Goal: Transaction & Acquisition: Purchase product/service

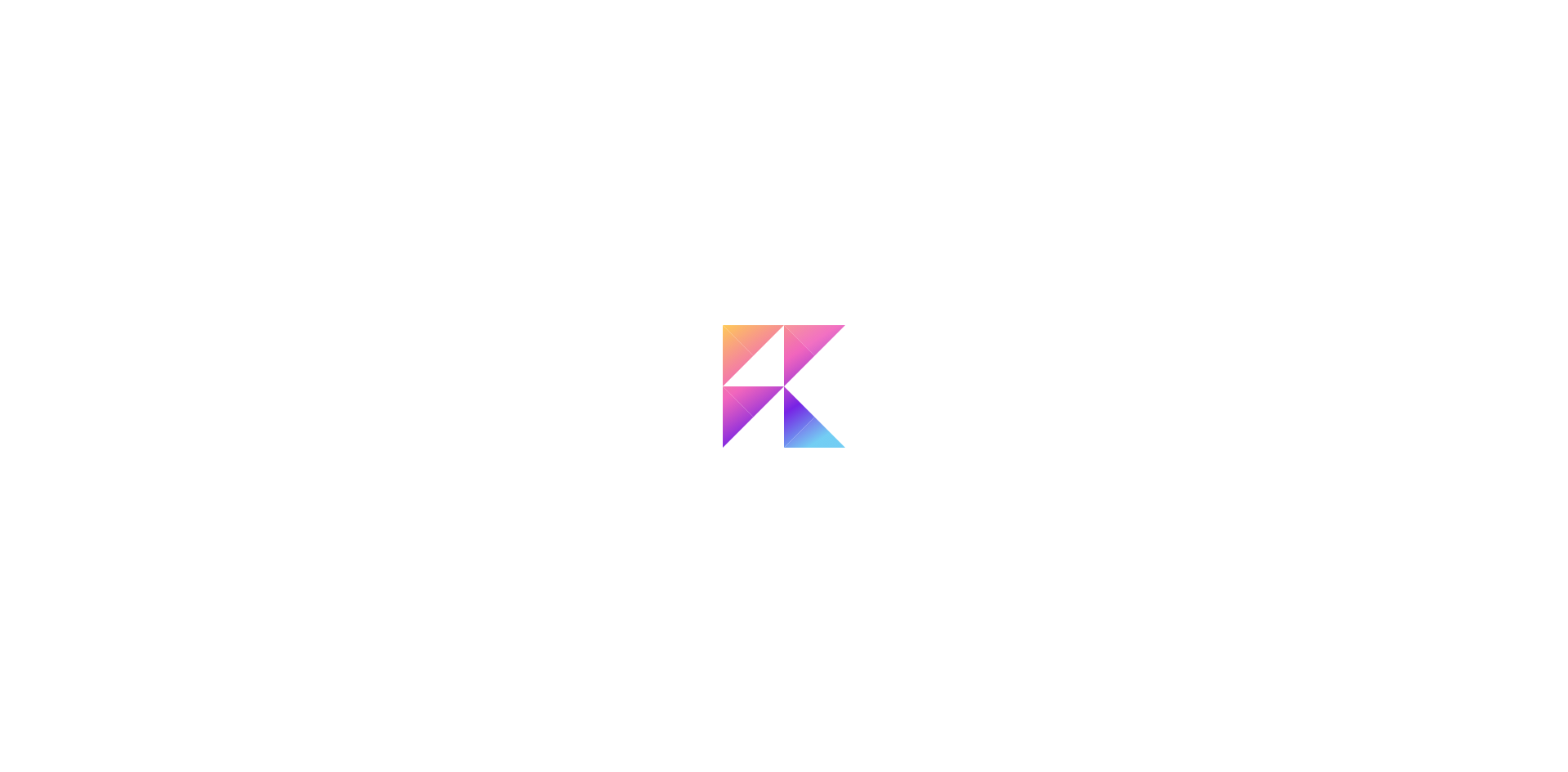
click at [909, 336] on body "Búsqueda de artista Nombre o usuario Nombre o usuario País del artista País del…" at bounding box center [784, 386] width 1568 height 772
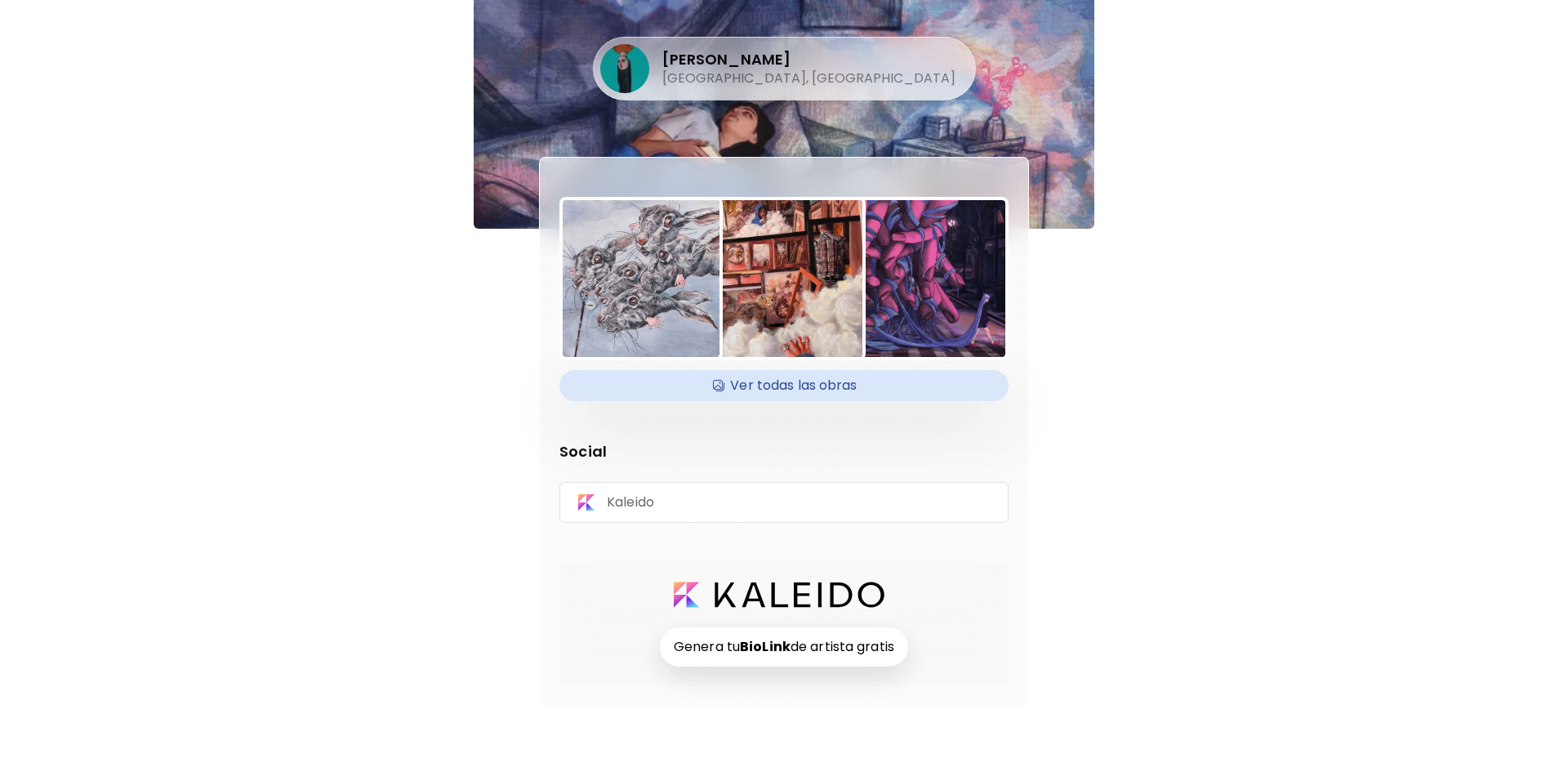
click at [782, 393] on h4 "Ver todas las obras" at bounding box center [784, 386] width 430 height 25
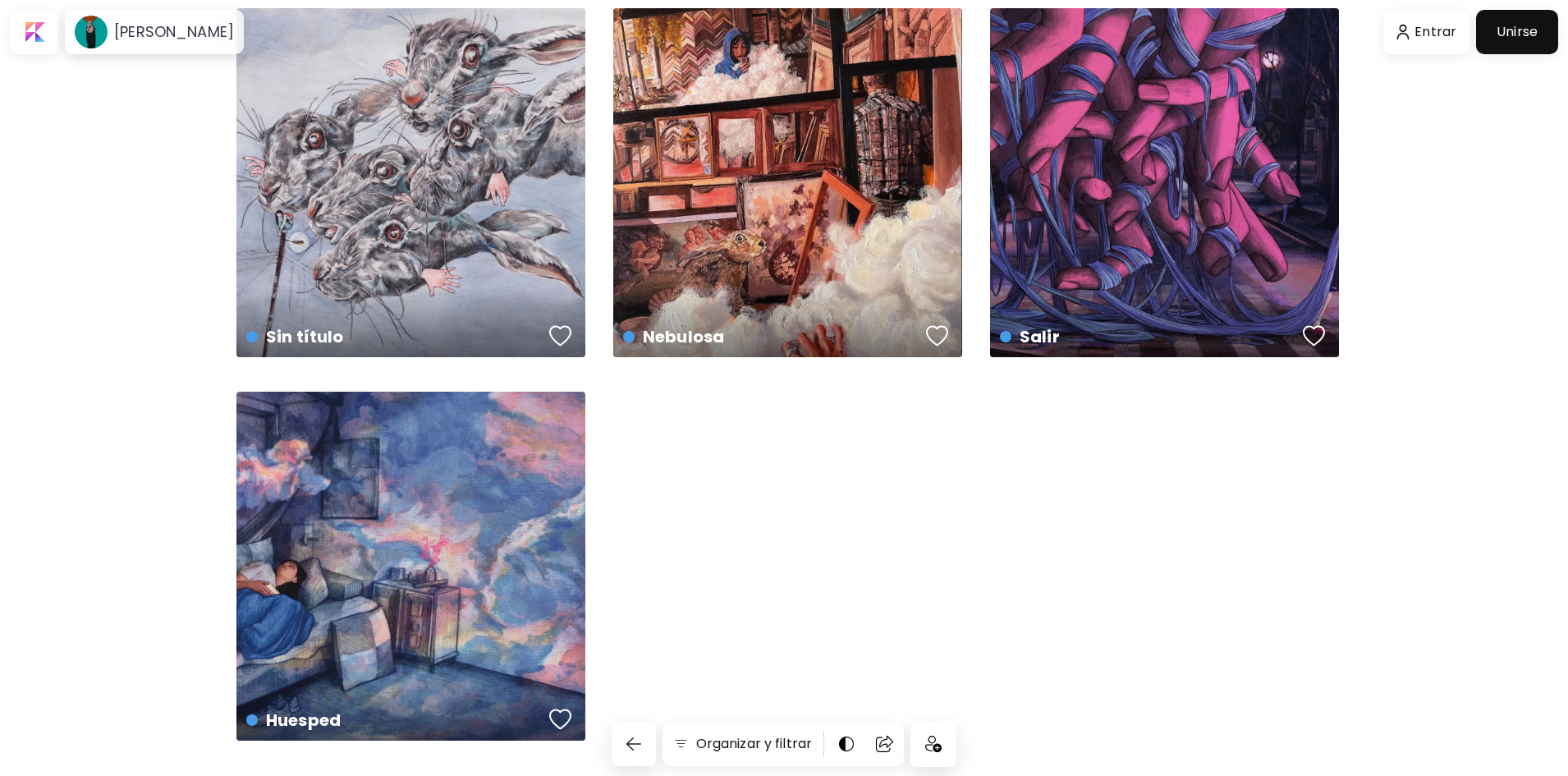
scroll to position [82, 0]
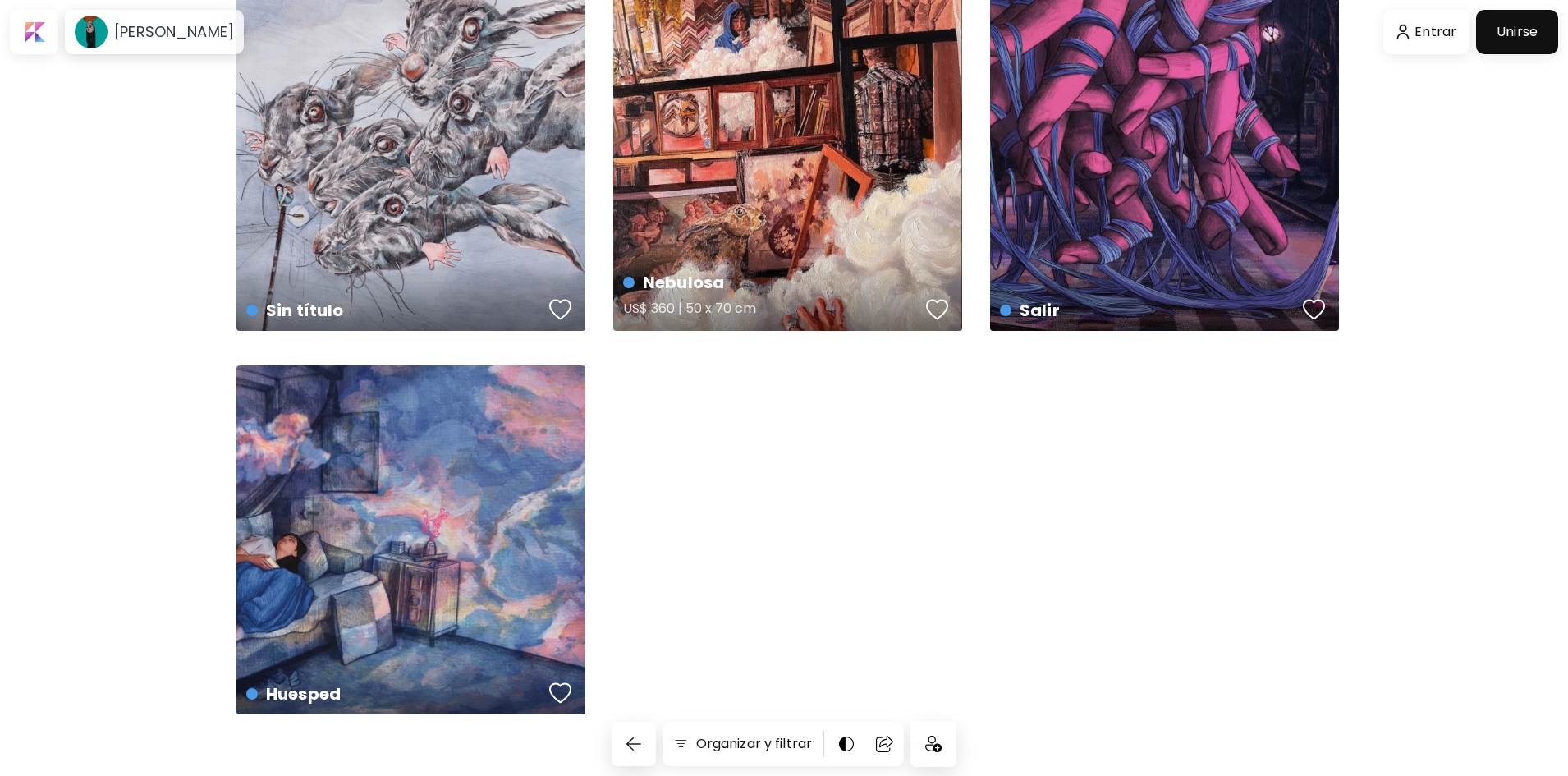
click at [806, 218] on div "Nebulosa US$ 360 | 50 x 70 cm" at bounding box center [787, 156] width 349 height 349
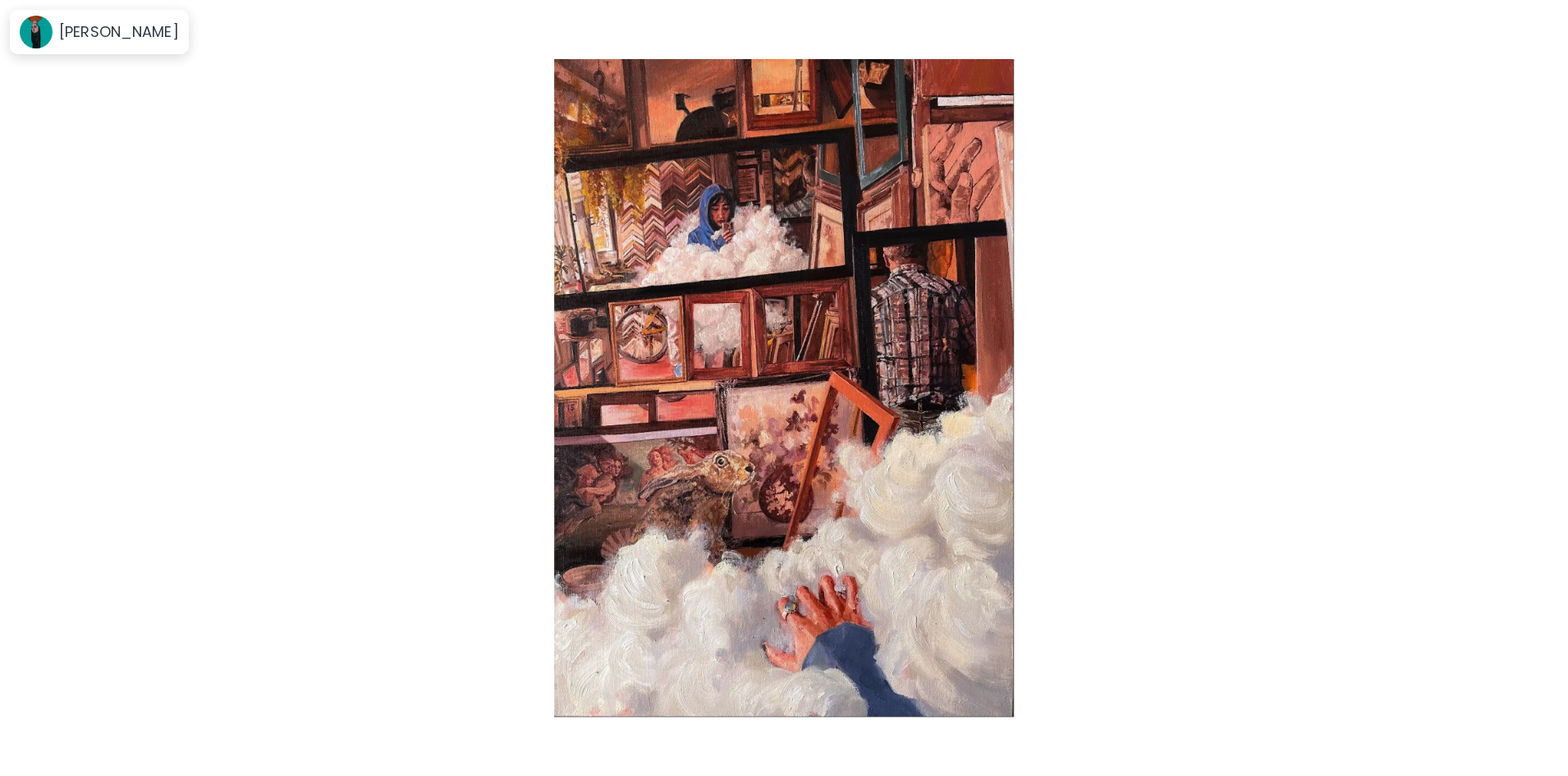
click at [1239, 415] on img at bounding box center [784, 388] width 1430 height 658
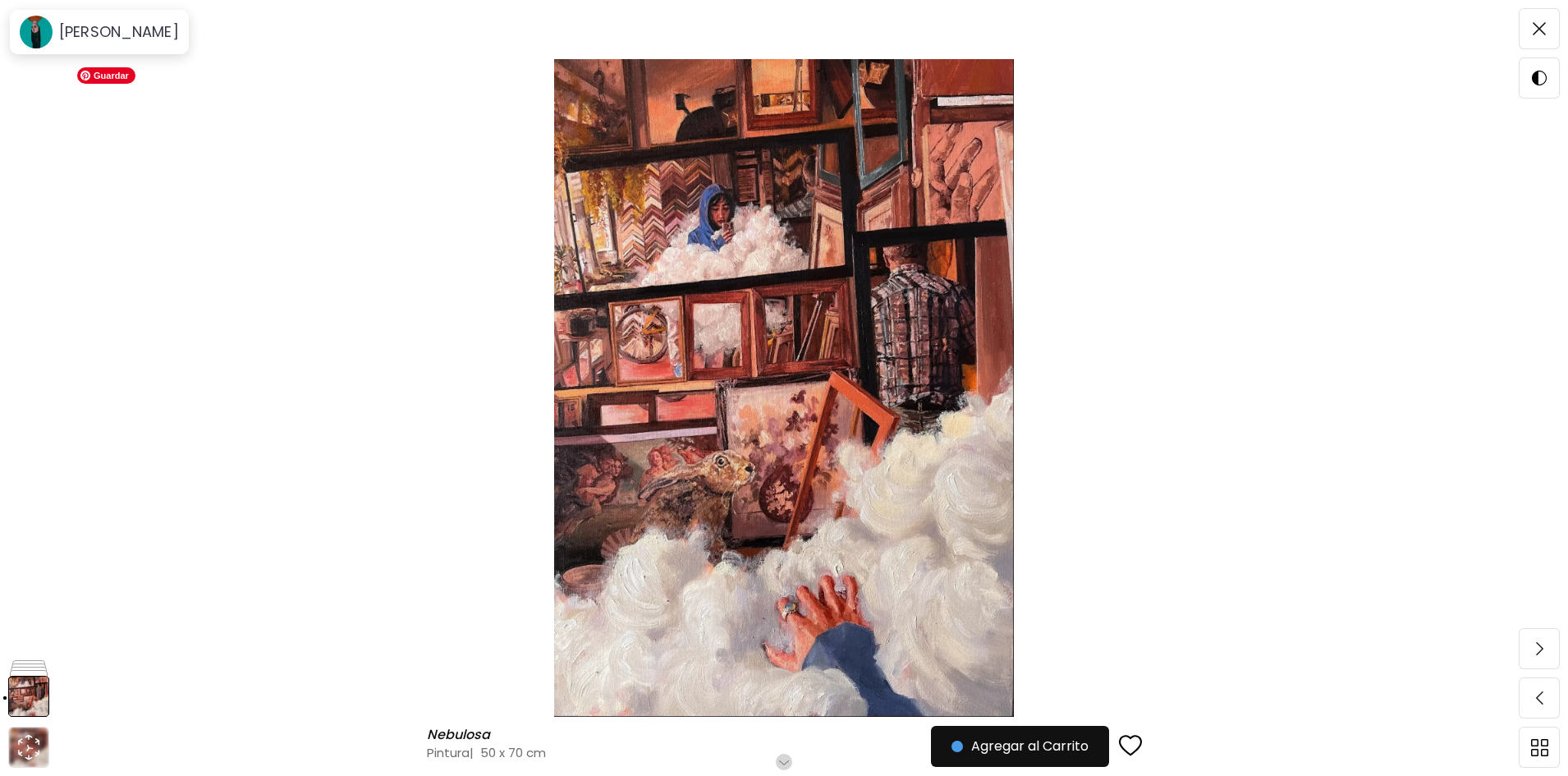
click at [1203, 415] on img at bounding box center [784, 388] width 1430 height 658
